Goal: Transaction & Acquisition: Book appointment/travel/reservation

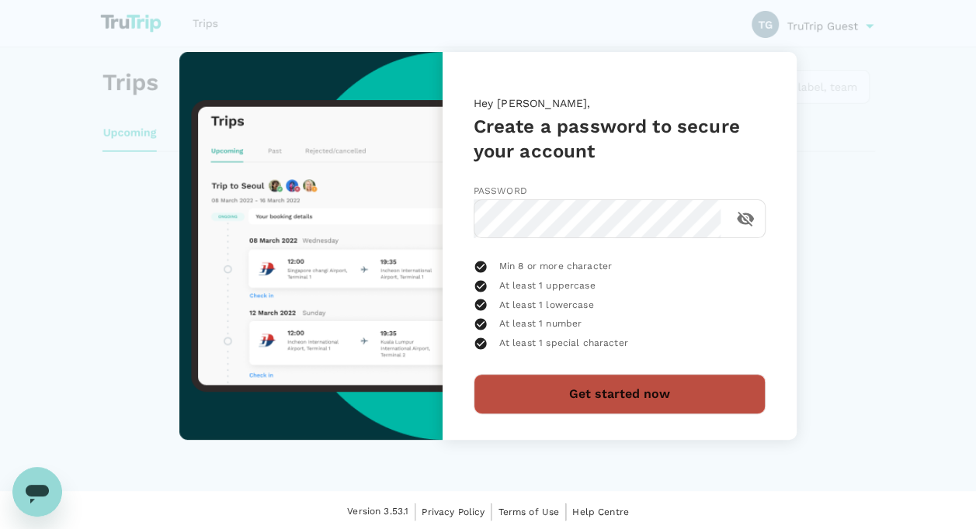
click at [672, 385] on button "Get started now" at bounding box center [619, 394] width 292 height 40
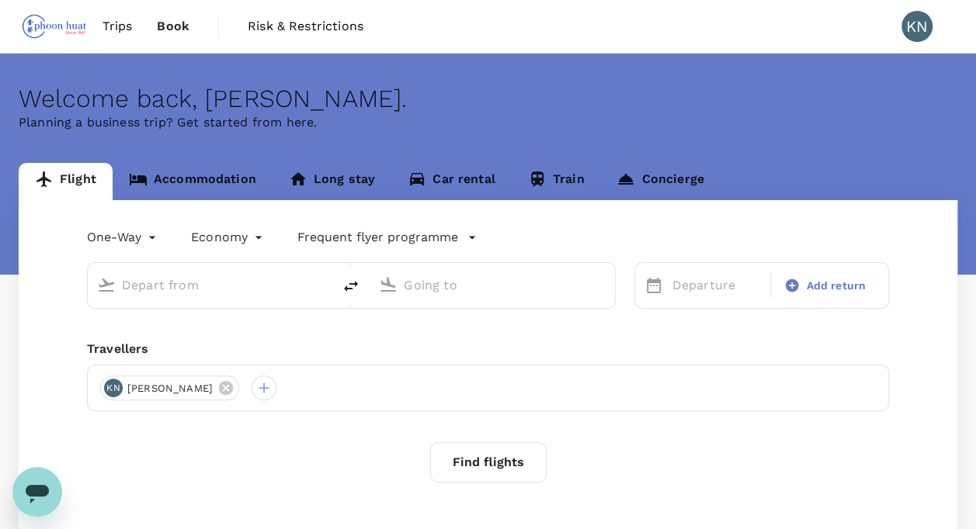
type input "roundtrip"
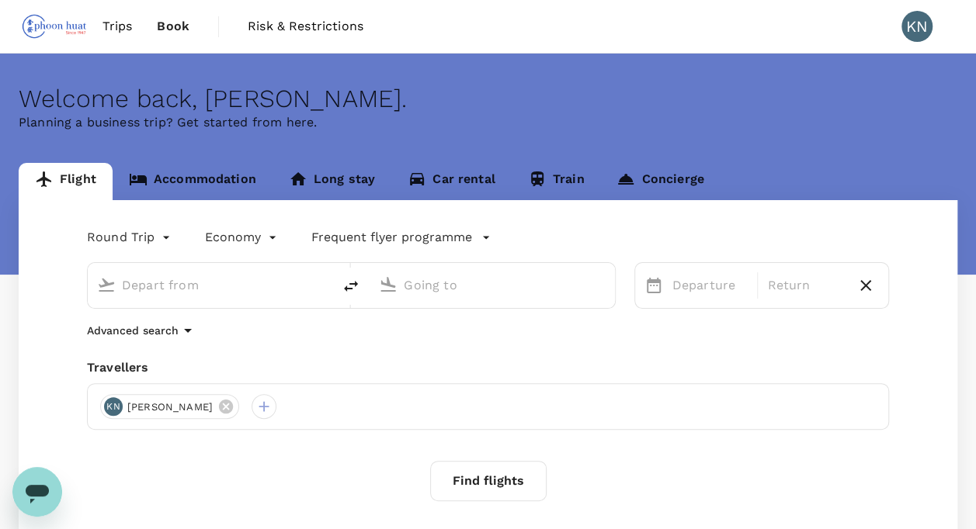
type input "Singapore Changi (SIN)"
type input "Brunei Intl (BWN)"
click at [121, 20] on span "Trips" at bounding box center [117, 26] width 30 height 19
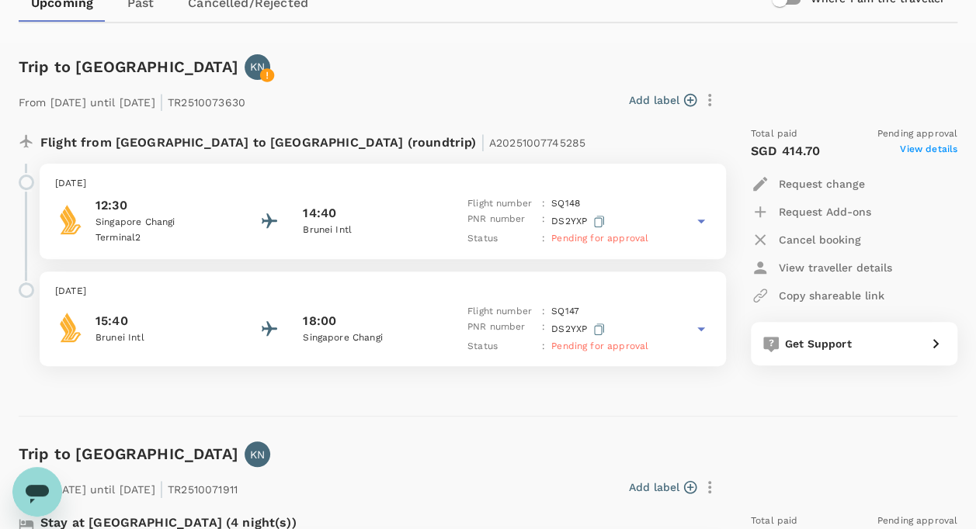
scroll to position [155, 0]
